Goal: Information Seeking & Learning: Learn about a topic

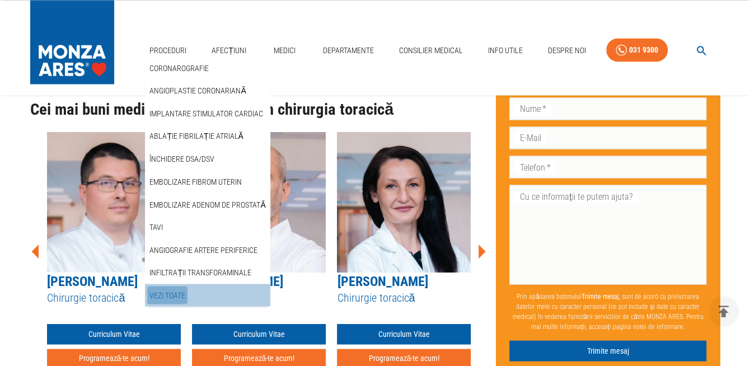
click at [158, 294] on link "Vezi Toate" at bounding box center [167, 295] width 40 height 18
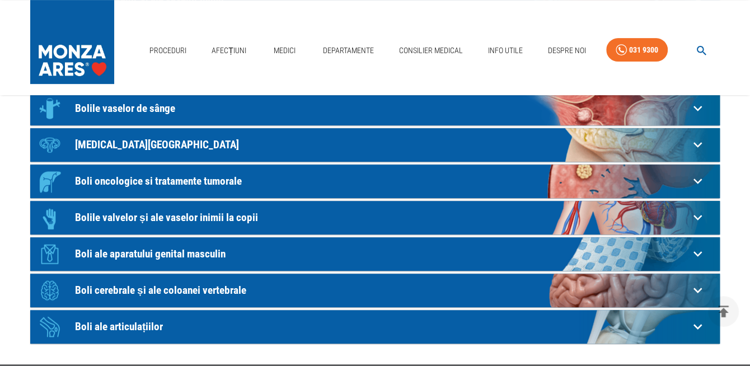
scroll to position [267, 0]
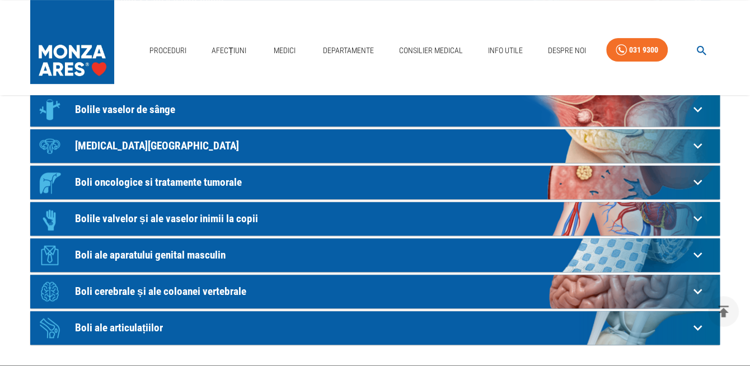
click at [199, 179] on p "Boli oncologice si tratamente tumorale" at bounding box center [382, 182] width 614 height 12
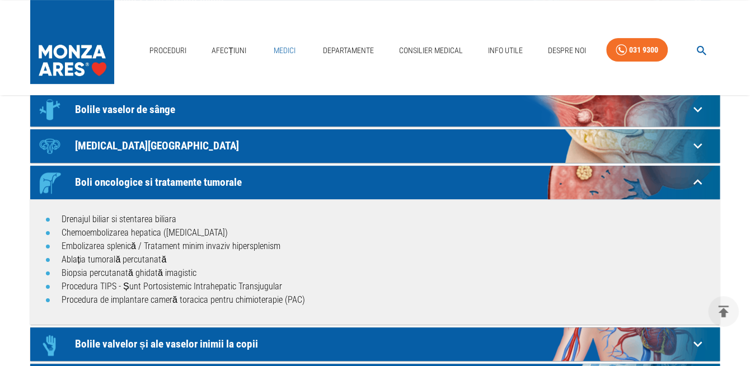
click at [281, 51] on link "Medici" at bounding box center [285, 50] width 36 height 23
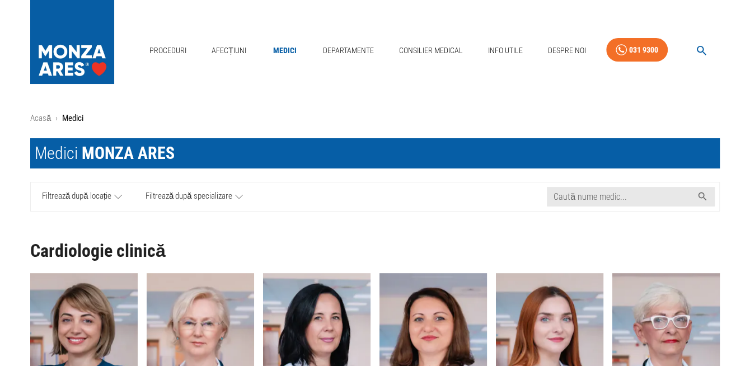
click at [238, 199] on icon at bounding box center [239, 197] width 8 height 14
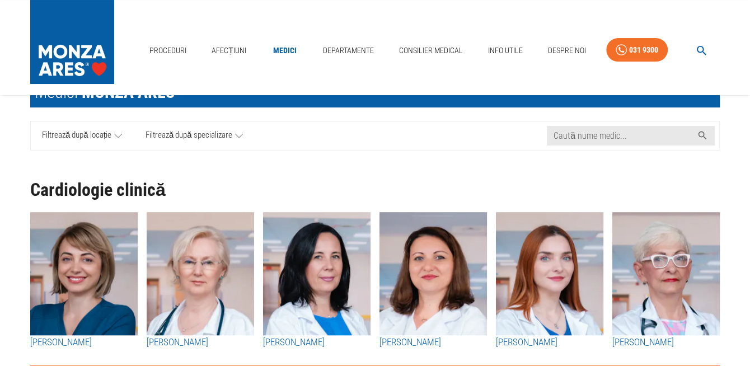
scroll to position [91, 0]
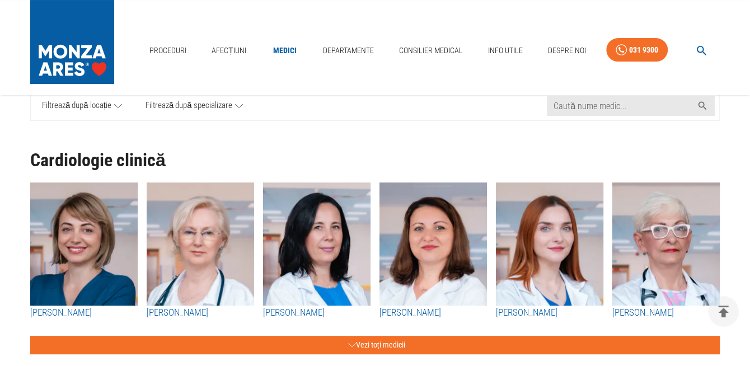
click at [239, 108] on icon at bounding box center [239, 106] width 8 height 14
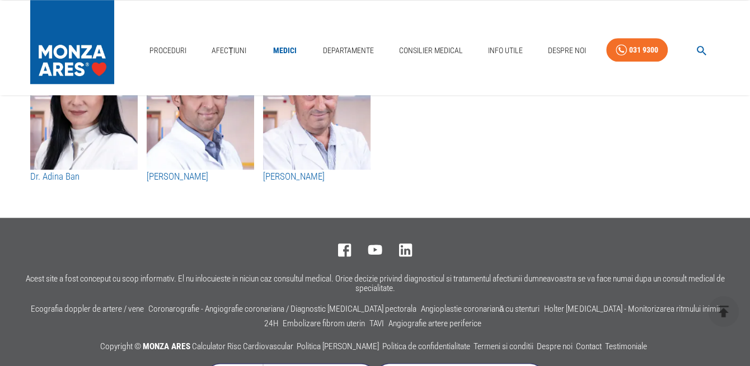
scroll to position [5966, 0]
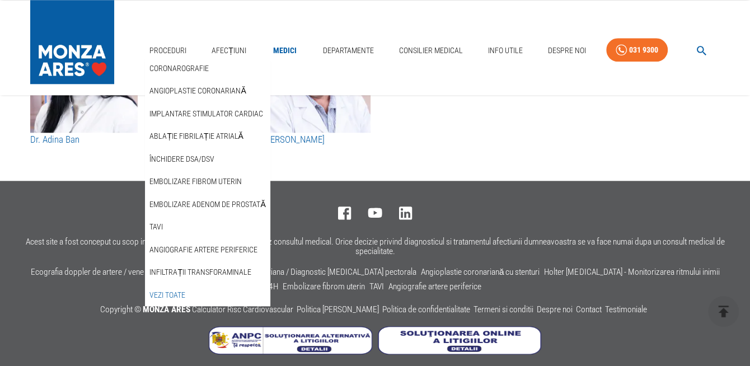
click at [163, 293] on link "Vezi Toate" at bounding box center [167, 295] width 40 height 18
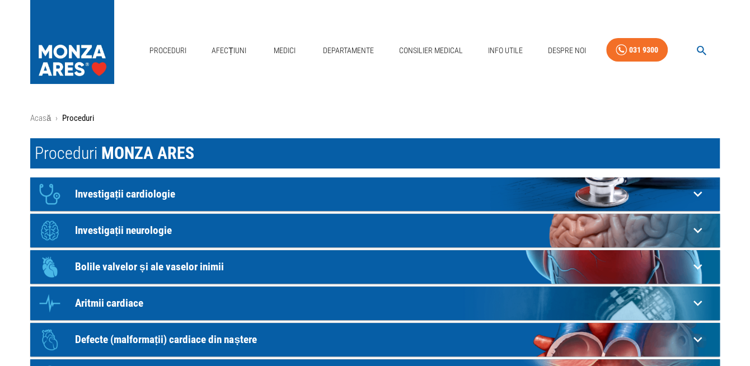
click at [65, 50] on img at bounding box center [72, 39] width 84 height 78
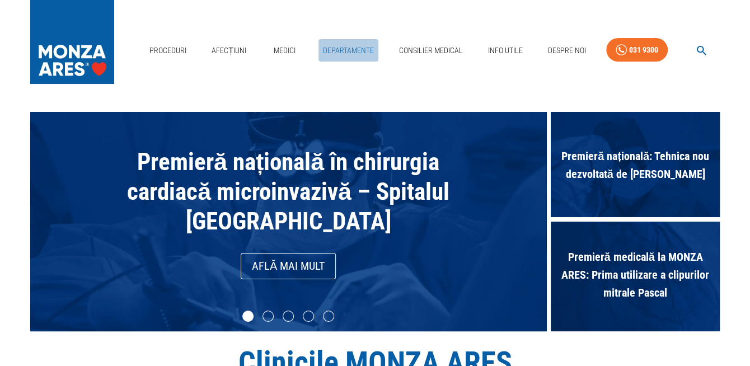
click at [344, 50] on link "Departamente" at bounding box center [349, 50] width 60 height 23
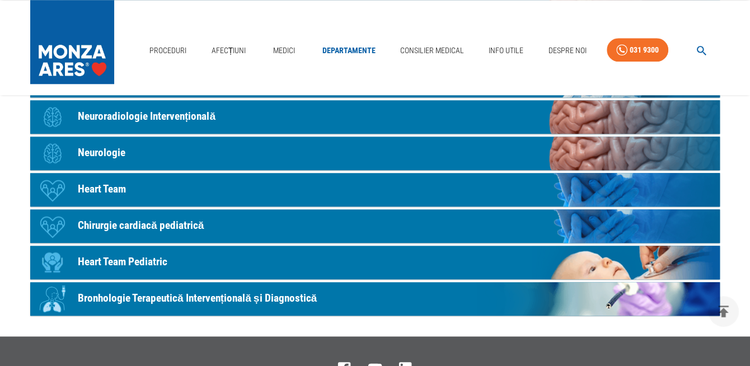
scroll to position [635, 0]
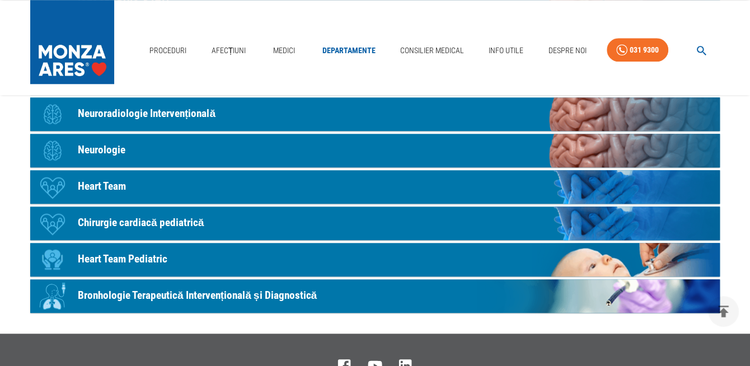
click at [286, 295] on p "Bronhologie Terapeutică Intervențională și Diagnostică" at bounding box center [197, 296] width 239 height 16
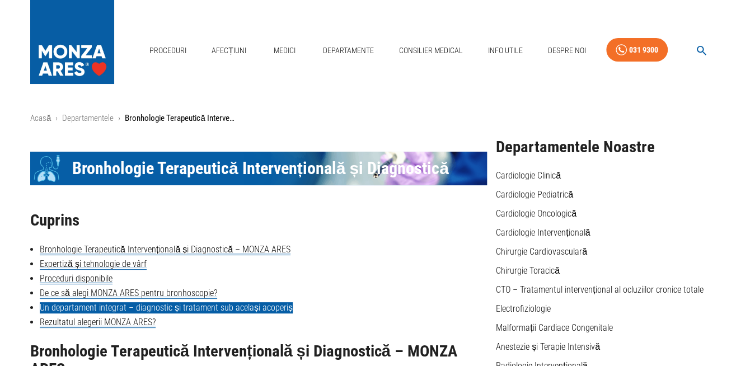
click at [197, 308] on link "Un departament integrat – diagnostic și tratament sub același acoperiș" at bounding box center [166, 307] width 253 height 11
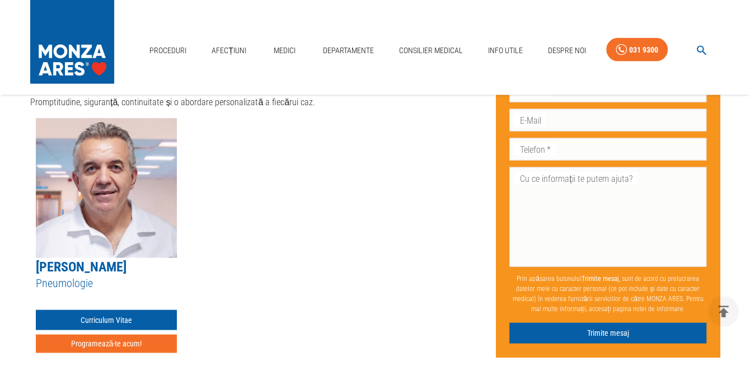
scroll to position [1365, 0]
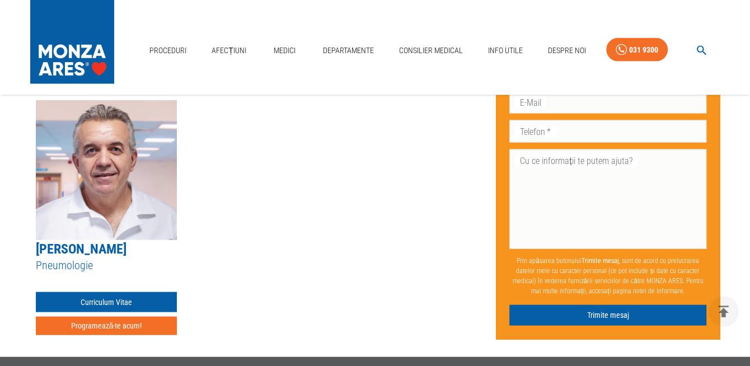
click at [76, 317] on button "Programează-te acum!" at bounding box center [106, 326] width 141 height 18
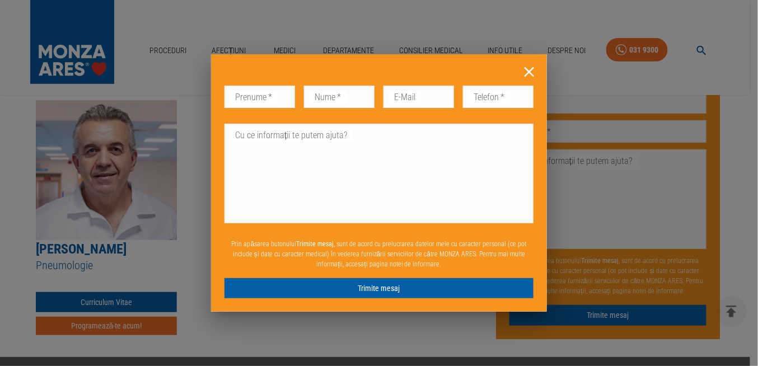
click at [528, 70] on icon at bounding box center [530, 72] width 10 height 10
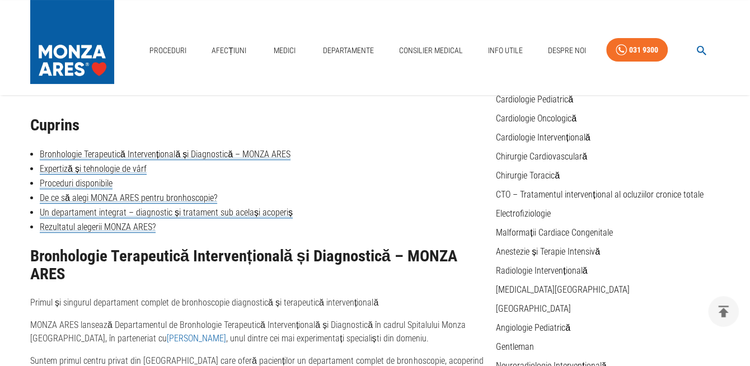
scroll to position [89, 0]
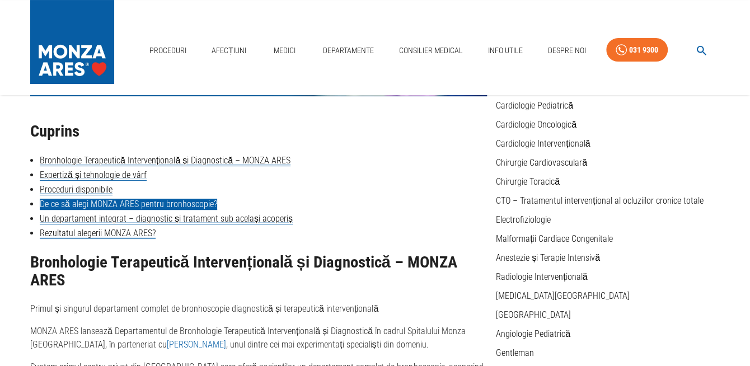
click at [182, 203] on link "De ce să alegi MONZA ARES pentru bronhoscopie?" at bounding box center [129, 204] width 178 height 11
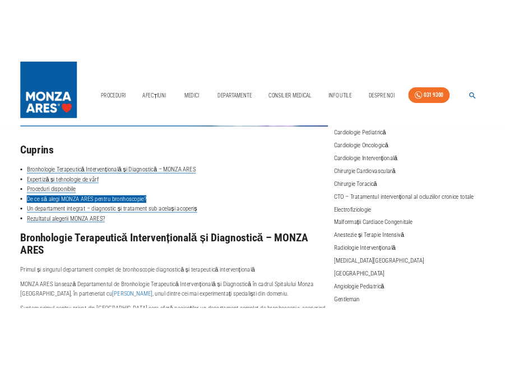
scroll to position [953, 0]
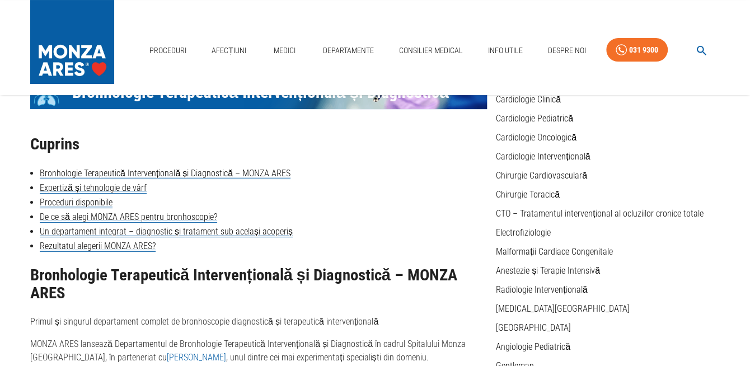
scroll to position [38, 0]
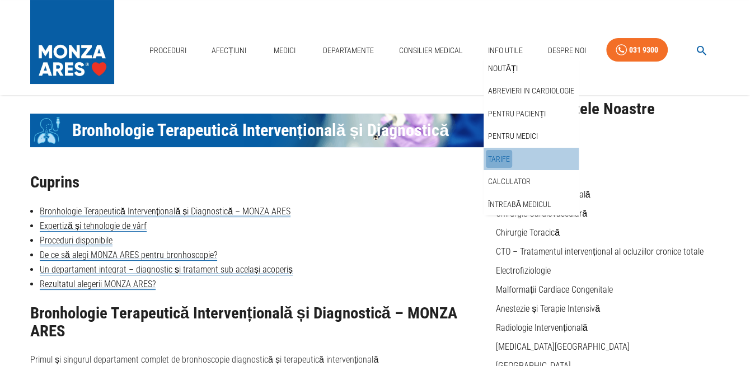
click at [496, 157] on link "Tarife" at bounding box center [499, 159] width 26 height 18
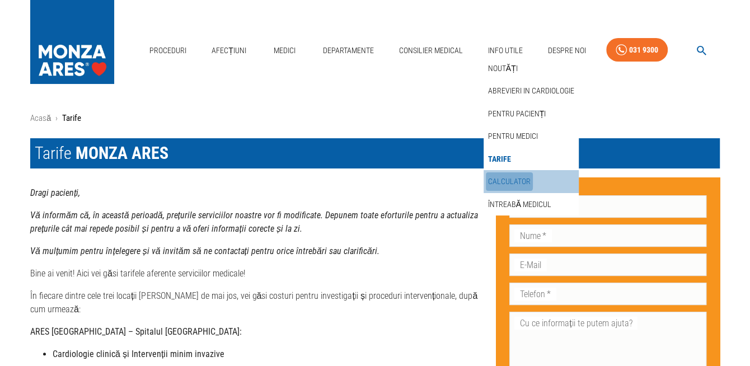
click at [508, 181] on link "Calculator" at bounding box center [509, 181] width 47 height 18
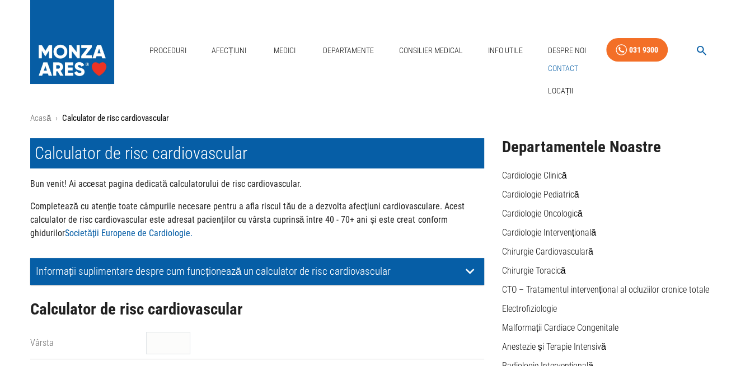
click at [560, 65] on link "Contact" at bounding box center [562, 68] width 35 height 18
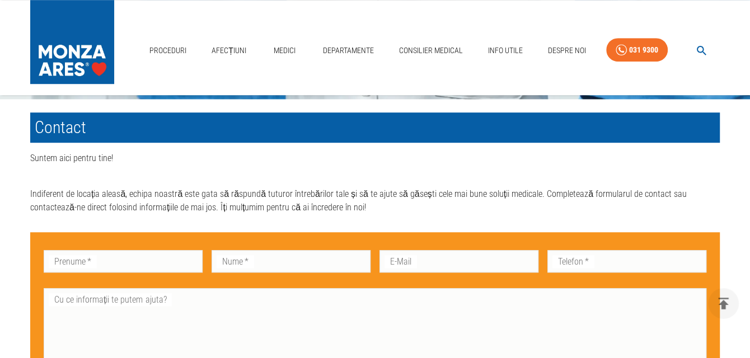
scroll to position [453, 0]
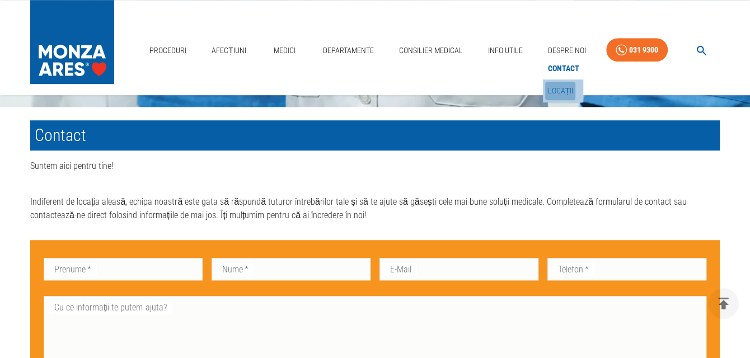
click at [568, 91] on link "Locații" at bounding box center [560, 91] width 30 height 18
